Goal: Information Seeking & Learning: Learn about a topic

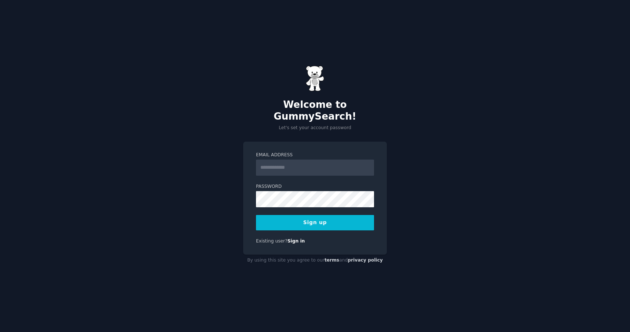
click at [274, 166] on input "Email Address" at bounding box center [315, 168] width 118 height 16
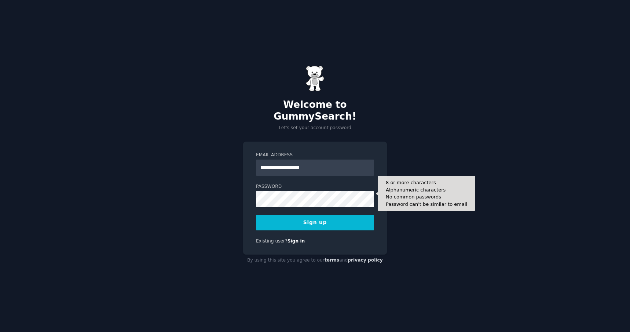
type input "**********"
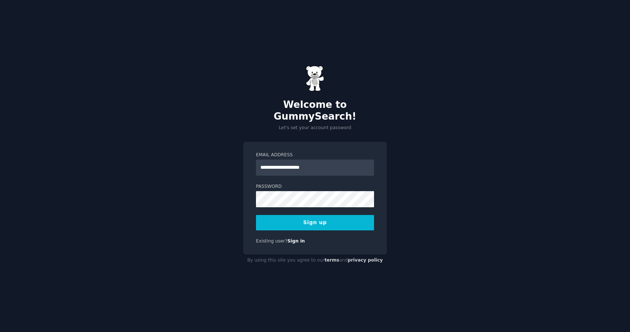
click at [292, 215] on button "Sign up" at bounding box center [315, 222] width 118 height 15
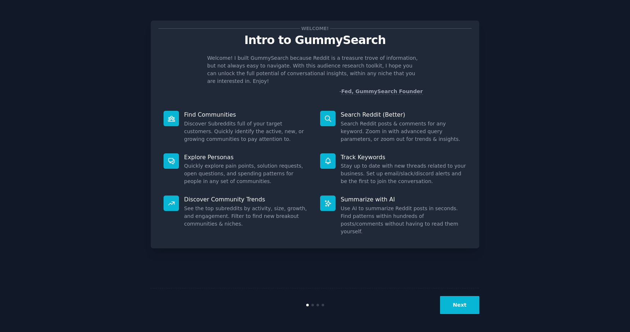
click at [468, 306] on button "Next" at bounding box center [459, 305] width 39 height 18
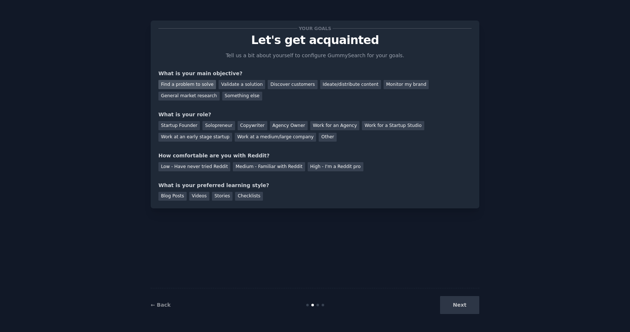
click at [173, 85] on div "Find a problem to solve" at bounding box center [188, 84] width 58 height 9
click at [319, 136] on div "Other" at bounding box center [328, 137] width 18 height 9
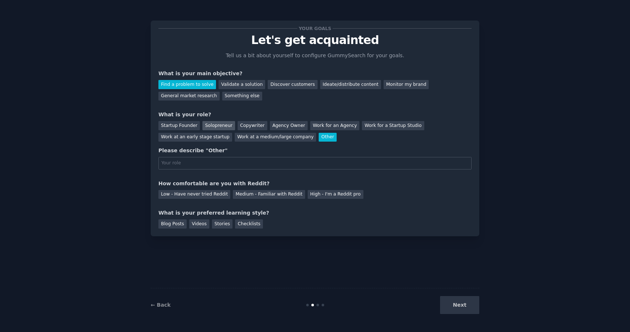
click at [217, 127] on div "Solopreneur" at bounding box center [219, 125] width 32 height 9
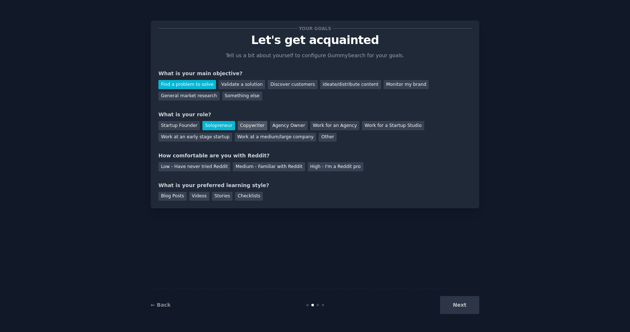
click at [247, 128] on div "Copywriter" at bounding box center [253, 125] width 30 height 9
click at [215, 128] on div "Solopreneur" at bounding box center [219, 125] width 32 height 9
click at [211, 172] on div "Your goals Let's get acquainted Tell us a bit about yourself to configure Gummy…" at bounding box center [315, 114] width 313 height 172
click at [212, 167] on div "Low - Have never tried Reddit" at bounding box center [195, 166] width 72 height 9
click at [189, 196] on div "Videos" at bounding box center [199, 196] width 20 height 9
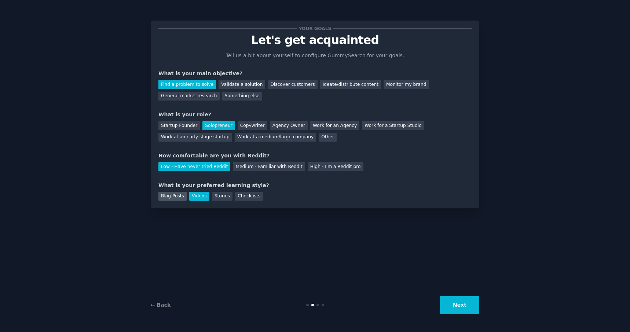
click at [176, 197] on div "Blog Posts" at bounding box center [173, 196] width 28 height 9
click at [194, 198] on div "Videos" at bounding box center [199, 196] width 20 height 9
click at [174, 195] on div "Blog Posts" at bounding box center [173, 196] width 28 height 9
click at [451, 299] on button "Next" at bounding box center [459, 305] width 39 height 18
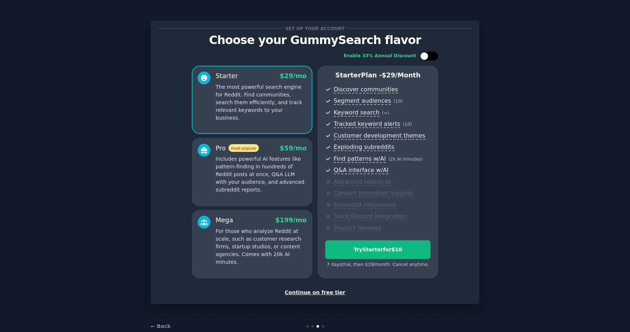
click at [423, 58] on div at bounding box center [425, 56] width 8 height 8
click at [430, 57] on div at bounding box center [434, 56] width 8 height 8
click at [431, 57] on div at bounding box center [433, 56] width 4 height 4
click at [430, 57] on div at bounding box center [434, 56] width 8 height 8
checkbox input "false"
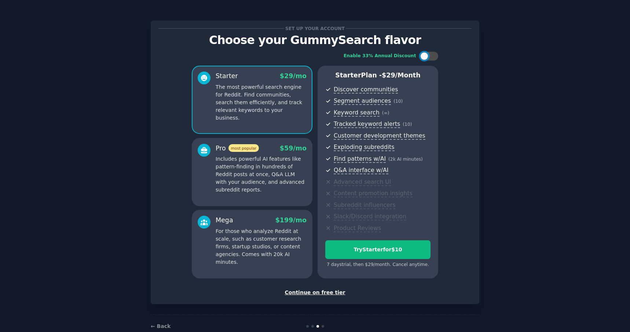
click at [307, 289] on div "Continue on free tier" at bounding box center [315, 293] width 313 height 8
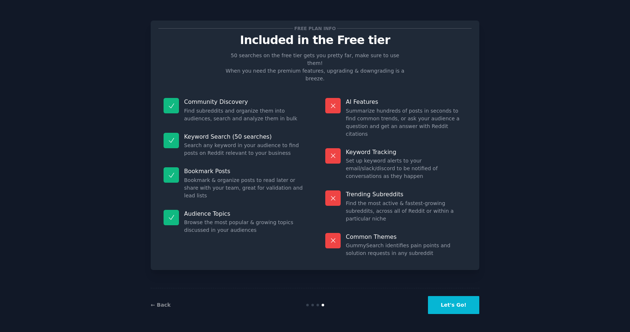
click at [452, 304] on button "Let's Go!" at bounding box center [453, 305] width 51 height 18
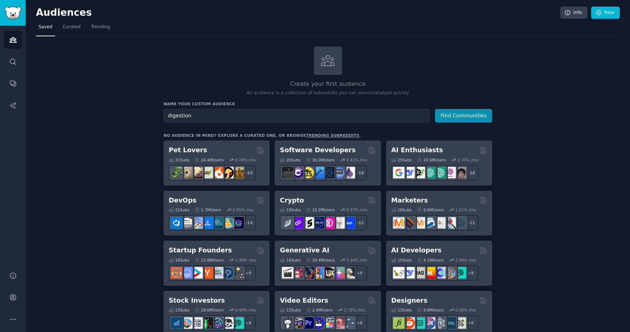
type input "digestion"
click at [435, 109] on button "Find Communities" at bounding box center [463, 116] width 57 height 14
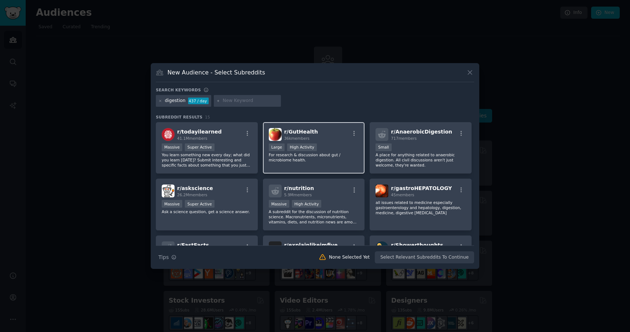
click at [312, 136] on div "r/ GutHealth 36k members" at bounding box center [314, 134] width 90 height 13
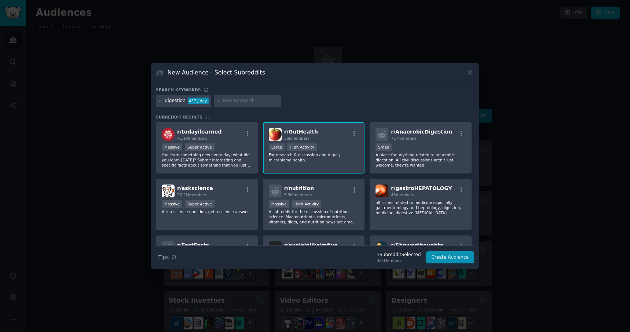
click at [303, 138] on span "36k members" at bounding box center [296, 138] width 25 height 4
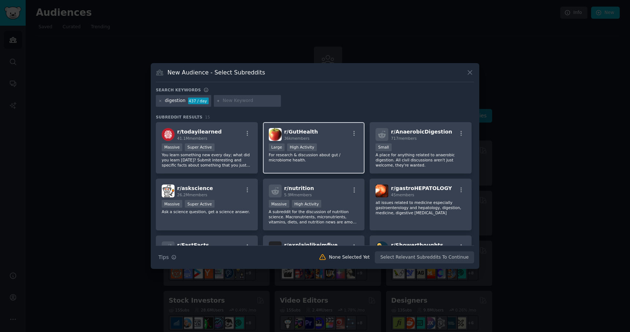
click at [300, 133] on span "r/ GutHealth" at bounding box center [301, 132] width 34 height 6
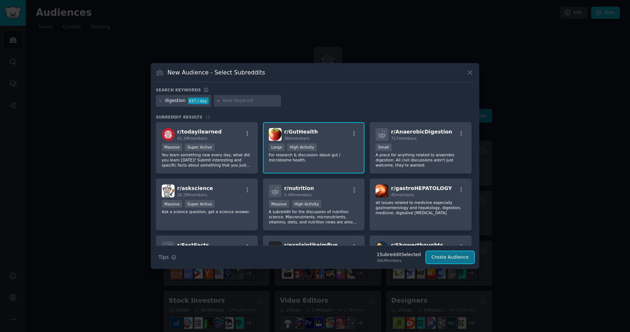
click at [448, 255] on button "Create Audience" at bounding box center [450, 257] width 48 height 12
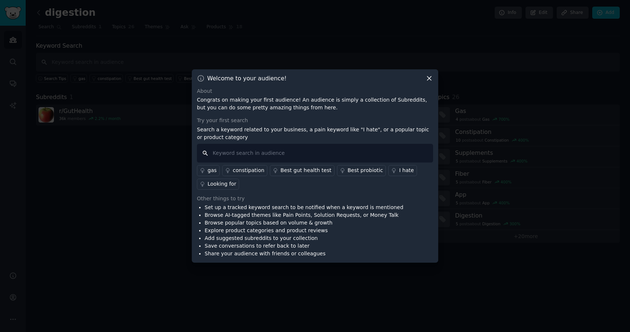
click at [333, 157] on input "text" at bounding box center [315, 153] width 236 height 19
click at [238, 168] on div "constipation" at bounding box center [249, 171] width 32 height 8
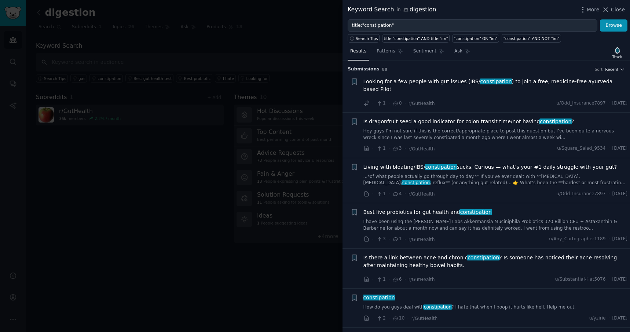
click at [473, 130] on link "Hey guys I’m not sure if this is the correct/appropriate place to post this que…" at bounding box center [496, 134] width 265 height 13
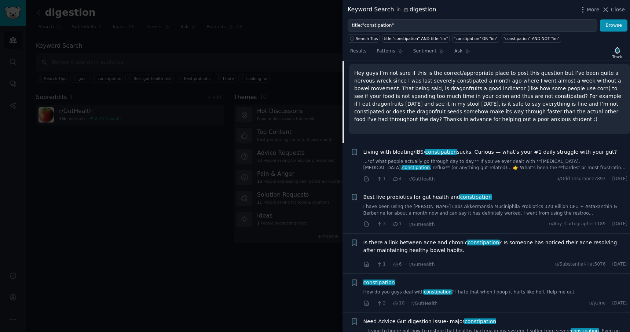
scroll to position [154, 0]
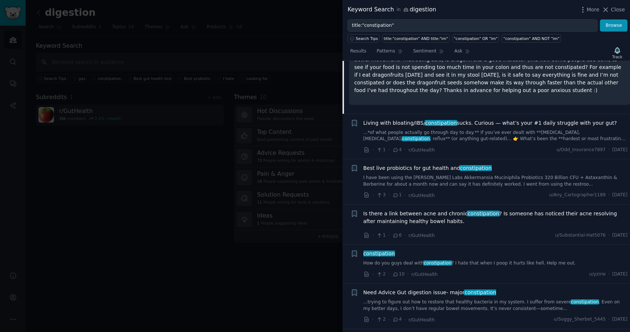
click at [487, 119] on span "Living with bloating/IBS/ constipation sucks. Curious — what’s your #1 daily st…" at bounding box center [491, 123] width 254 height 8
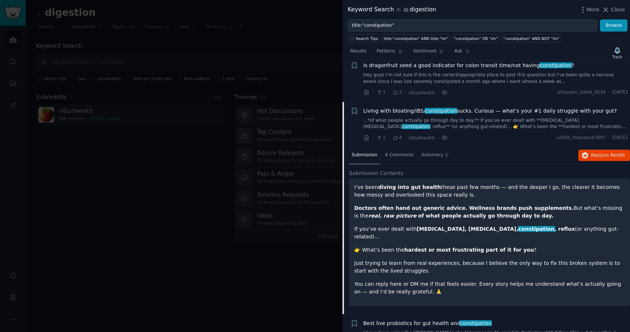
scroll to position [53, 0]
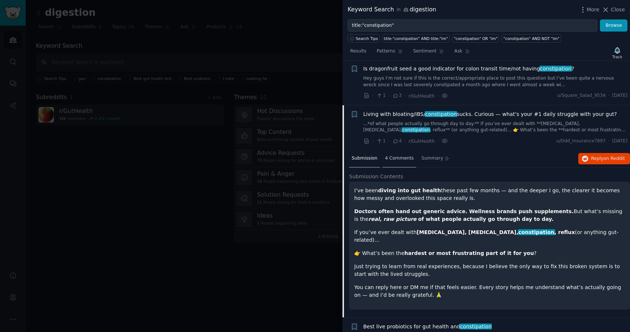
click at [405, 155] on span "4 Comments" at bounding box center [399, 158] width 29 height 7
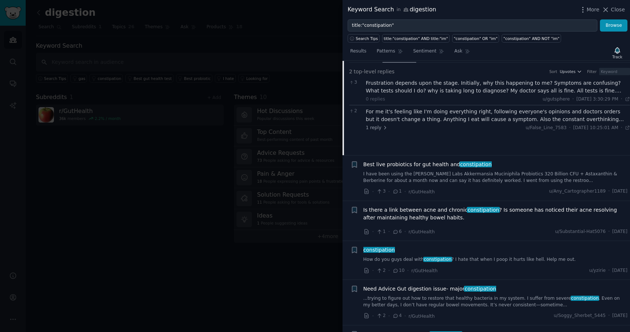
scroll to position [236, 0]
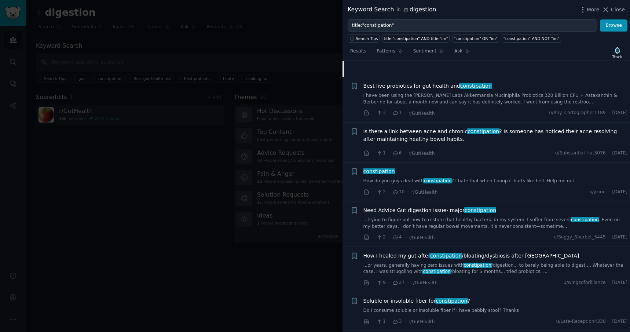
click at [435, 94] on link "I have been using the [PERSON_NAME] Labs Akkermansia Muciniphila Probiotics 320…" at bounding box center [496, 98] width 265 height 13
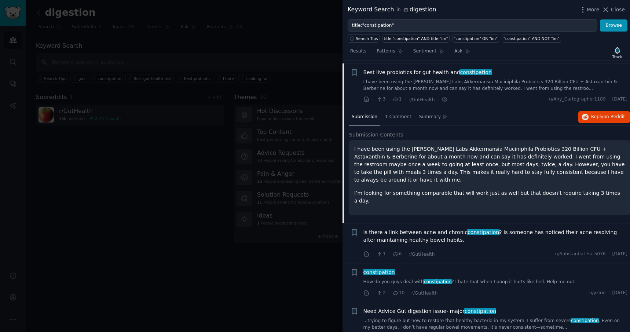
scroll to position [135, 0]
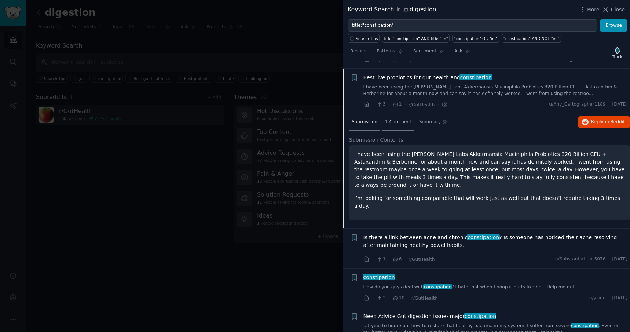
click at [392, 119] on span "1 Comment" at bounding box center [398, 122] width 26 height 7
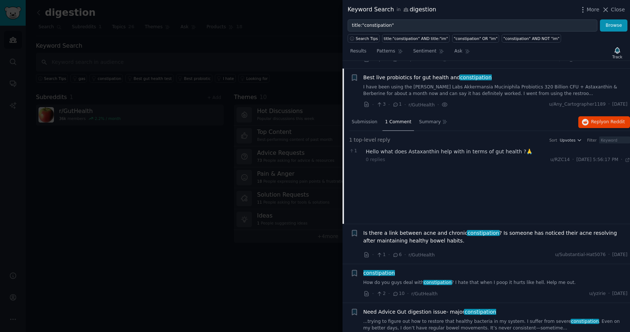
scroll to position [98, 0]
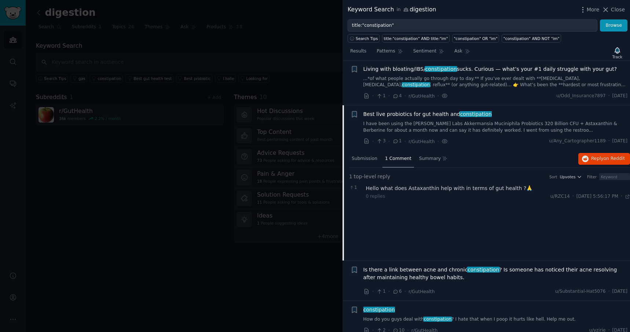
click at [387, 110] on span "Best live probiotics for gut health and constipation" at bounding box center [428, 114] width 128 height 8
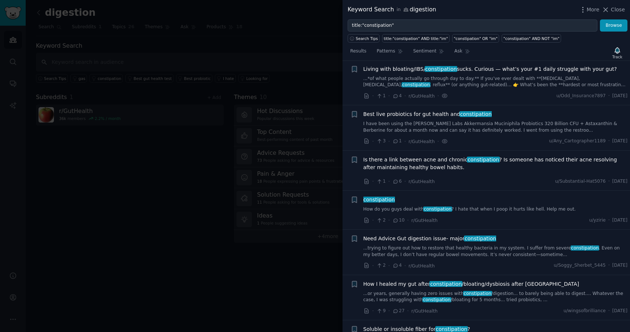
scroll to position [135, 0]
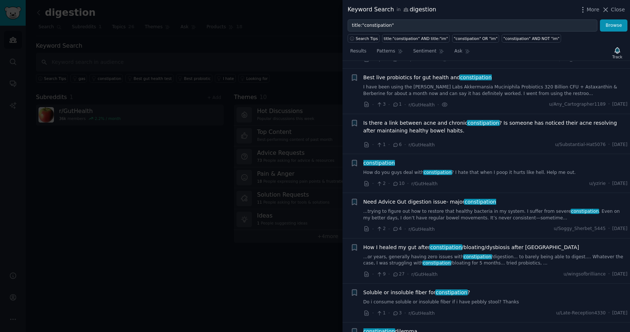
click at [394, 119] on span "Is there a link between acne and [MEDICAL_DATA] ? Is someone has noticed their …" at bounding box center [496, 126] width 265 height 15
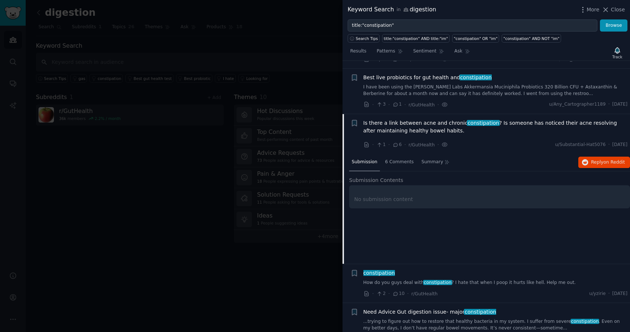
scroll to position [180, 0]
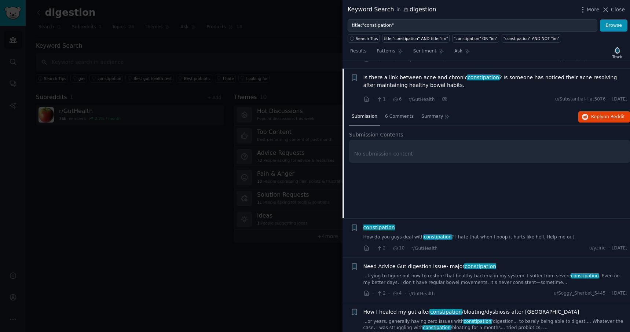
click at [383, 80] on span "Is there a link between acne and [MEDICAL_DATA] ? Is someone has noticed their …" at bounding box center [496, 81] width 265 height 15
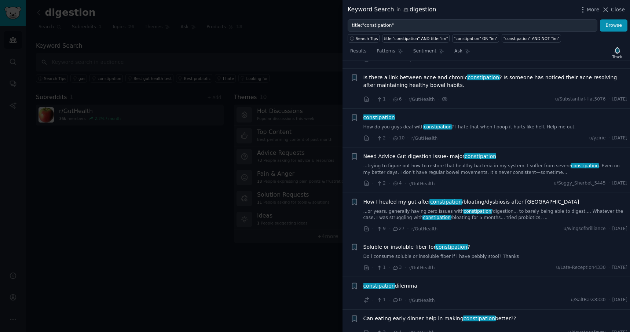
click at [377, 124] on link "How do you guys deal with constipation ? I hate that when I poop it hurts like …" at bounding box center [496, 127] width 265 height 7
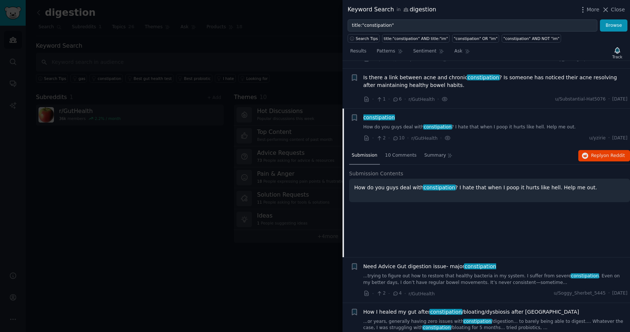
scroll to position [220, 0]
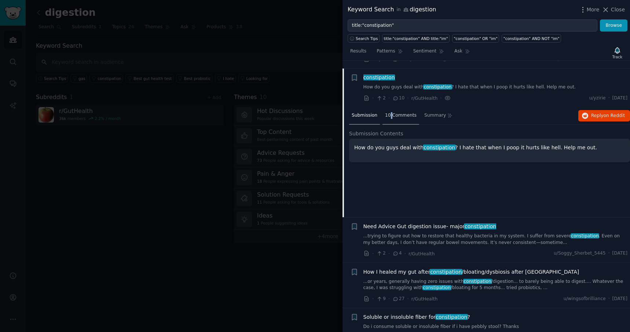
click at [388, 107] on div "10 Comments" at bounding box center [401, 116] width 37 height 18
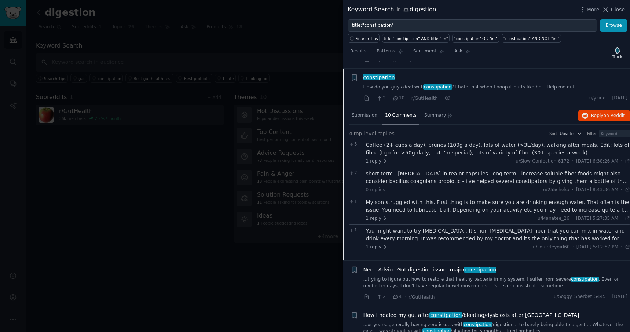
click at [441, 199] on div "My son struggled with this. First thing is to make sure you are drinking enough…" at bounding box center [498, 206] width 265 height 15
